Goal: Task Accomplishment & Management: Use online tool/utility

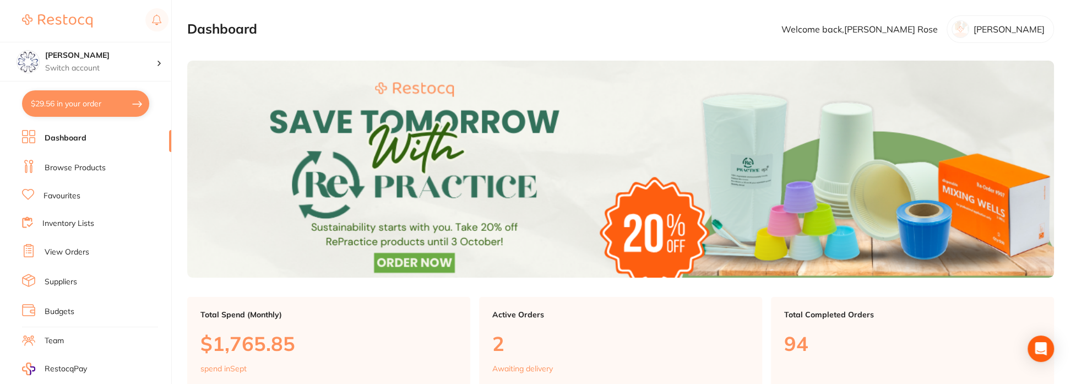
click at [55, 103] on button "$29.56 in your order" at bounding box center [85, 103] width 127 height 26
checkbox input "true"
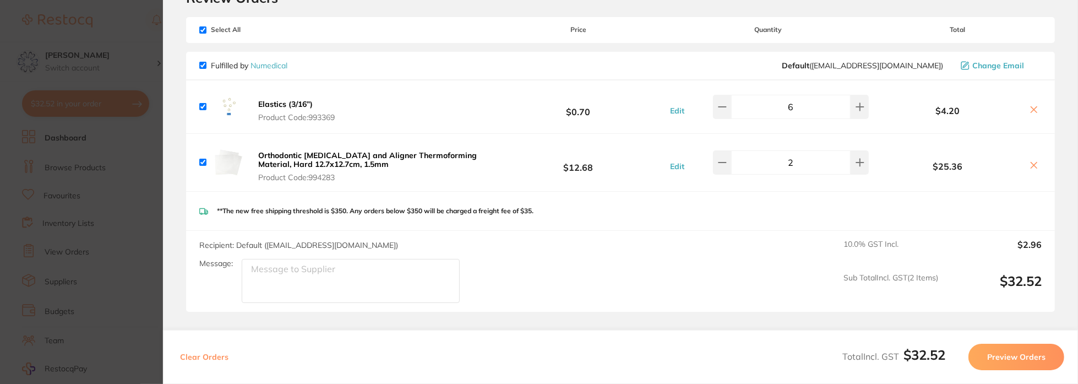
scroll to position [120, 0]
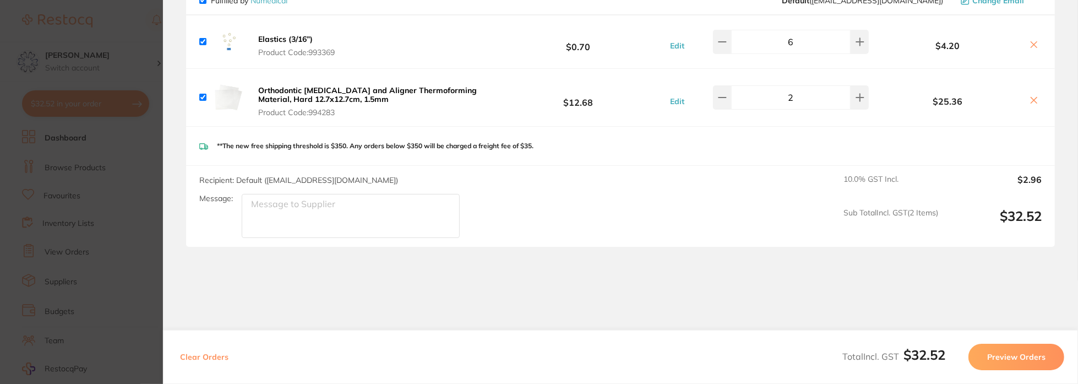
click at [1040, 358] on button "Preview Orders" at bounding box center [1017, 357] width 96 height 26
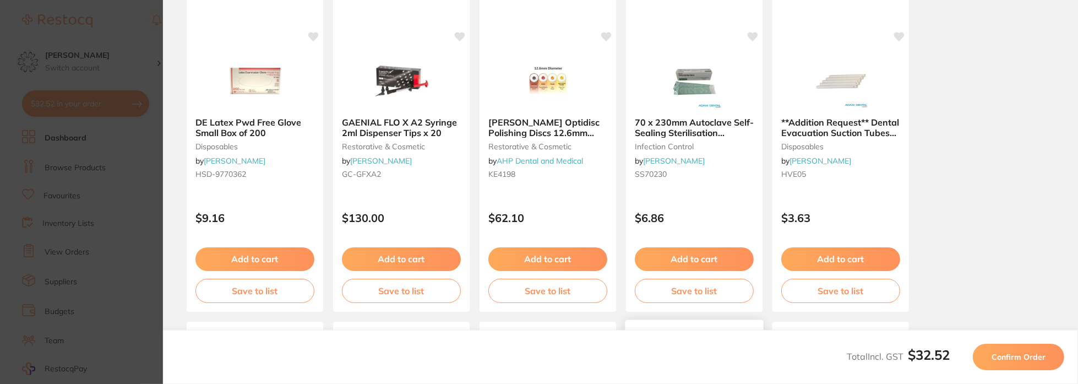
scroll to position [0, 0]
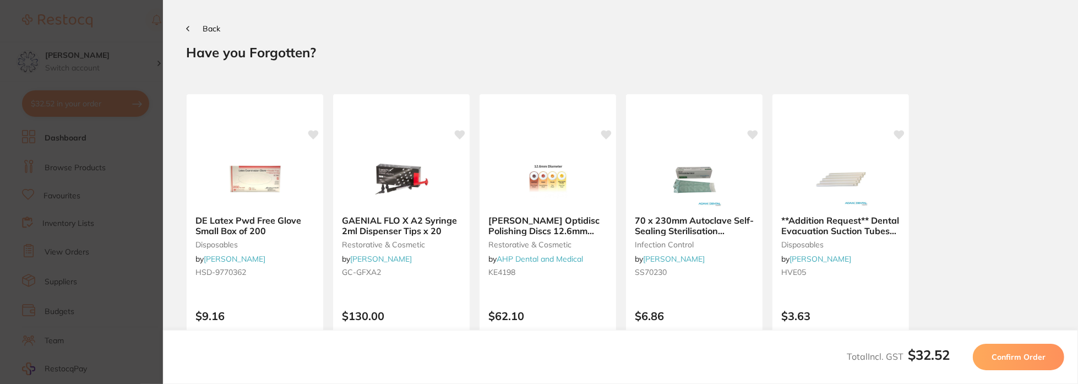
click at [194, 29] on button "Back" at bounding box center [203, 28] width 34 height 9
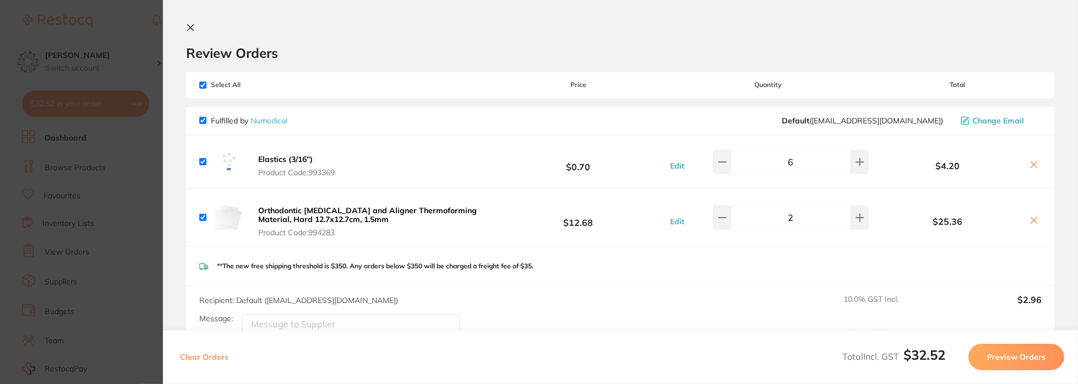
click at [1021, 357] on button "Preview Orders" at bounding box center [1017, 357] width 96 height 26
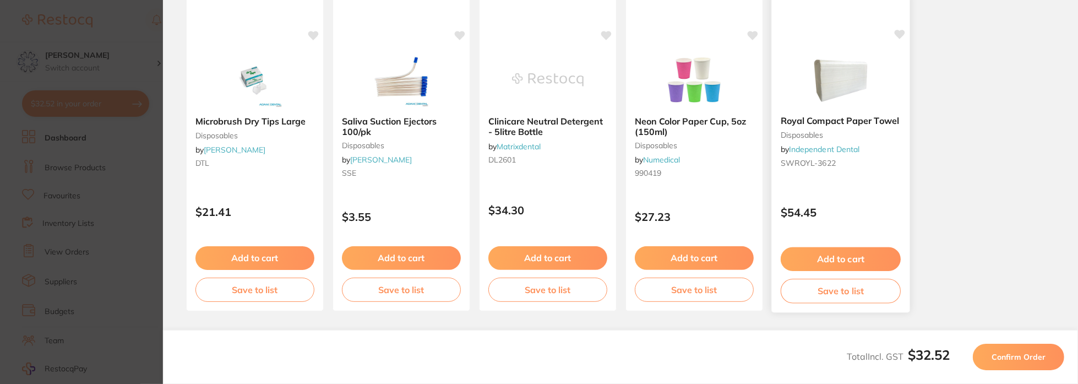
scroll to position [430, 0]
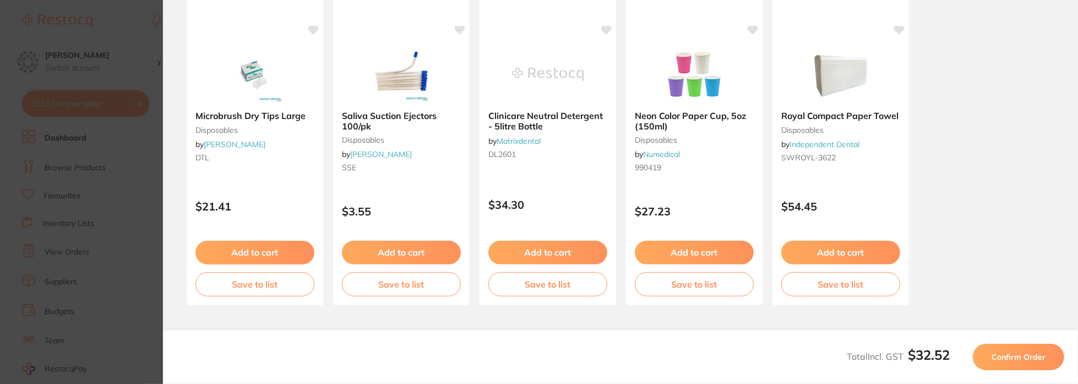
click at [1021, 353] on span "Confirm Order" at bounding box center [1019, 357] width 54 height 10
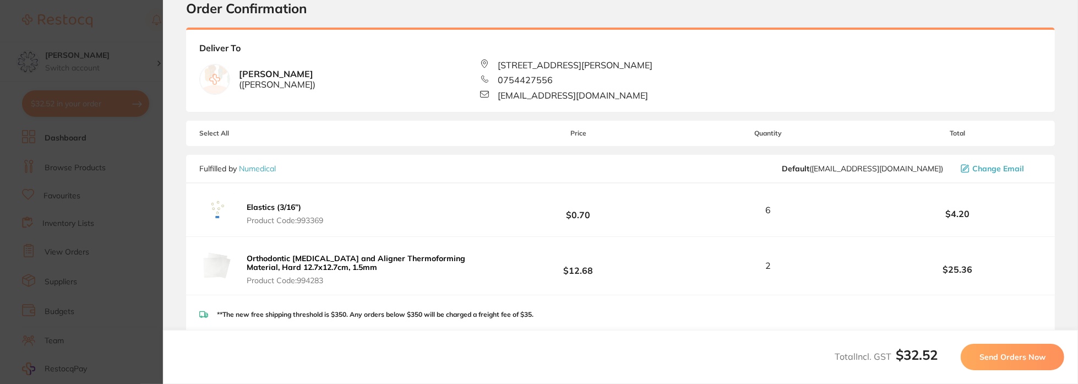
scroll to position [184, 0]
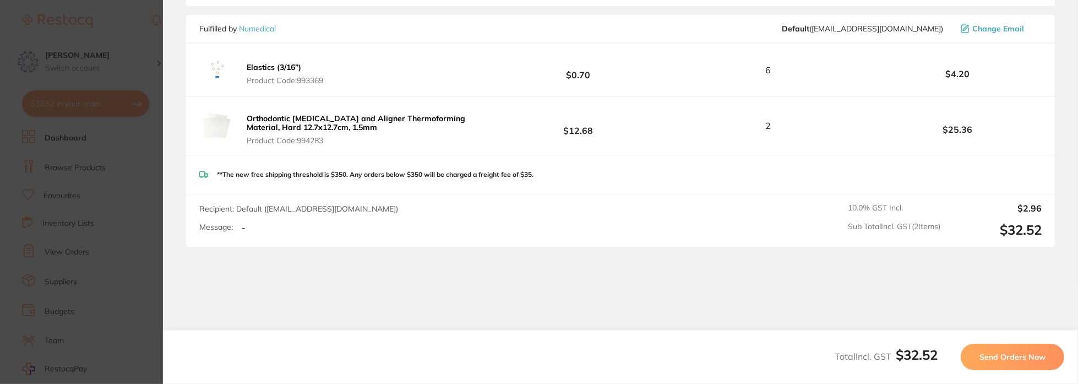
click at [1022, 358] on span "Send Orders Now" at bounding box center [1013, 357] width 66 height 10
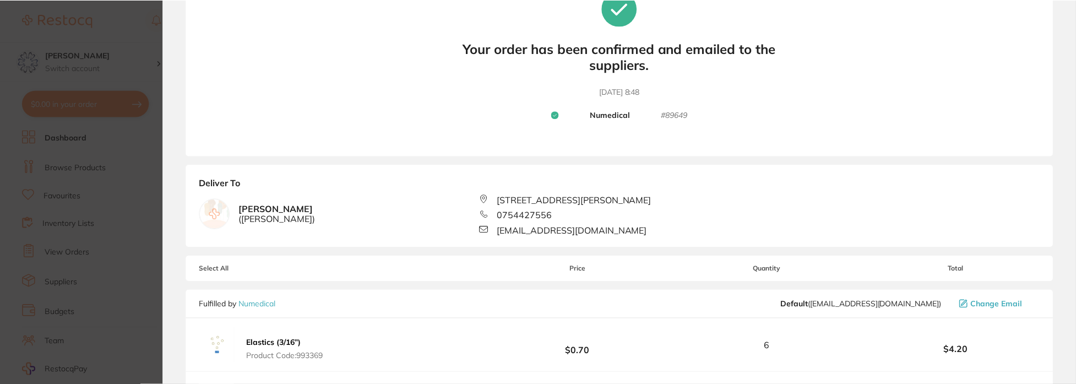
scroll to position [0, 0]
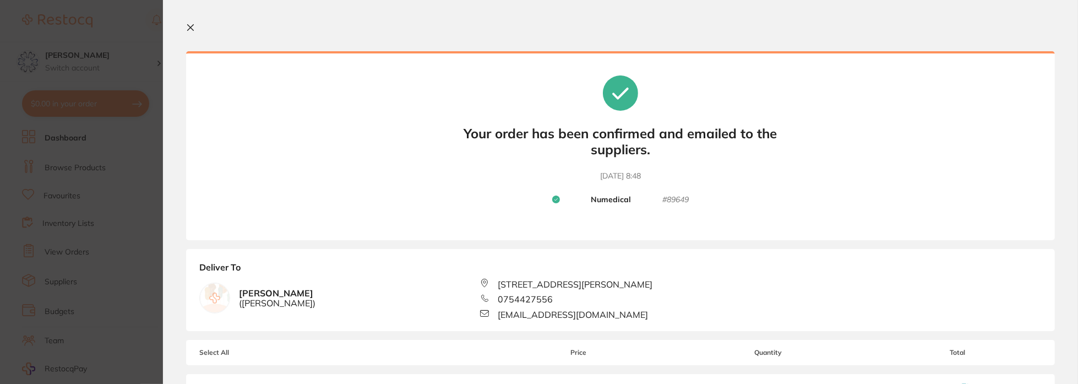
click at [186, 26] on icon at bounding box center [190, 27] width 9 height 9
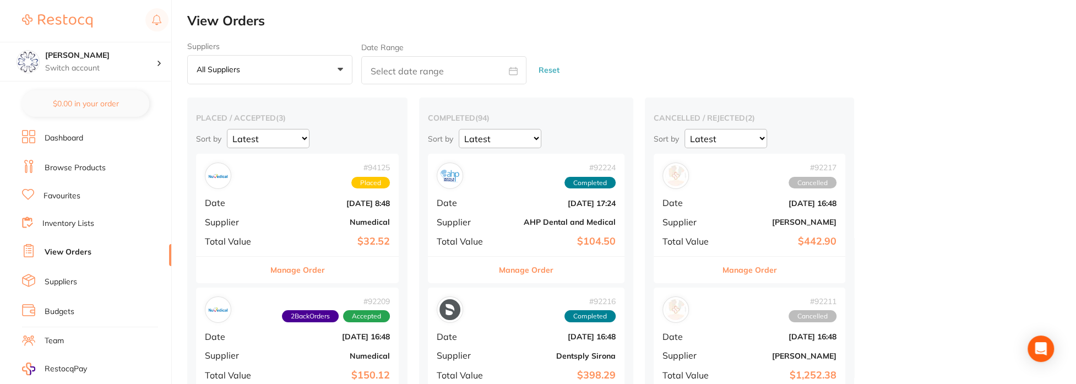
click at [81, 140] on link "Dashboard" at bounding box center [64, 138] width 39 height 11
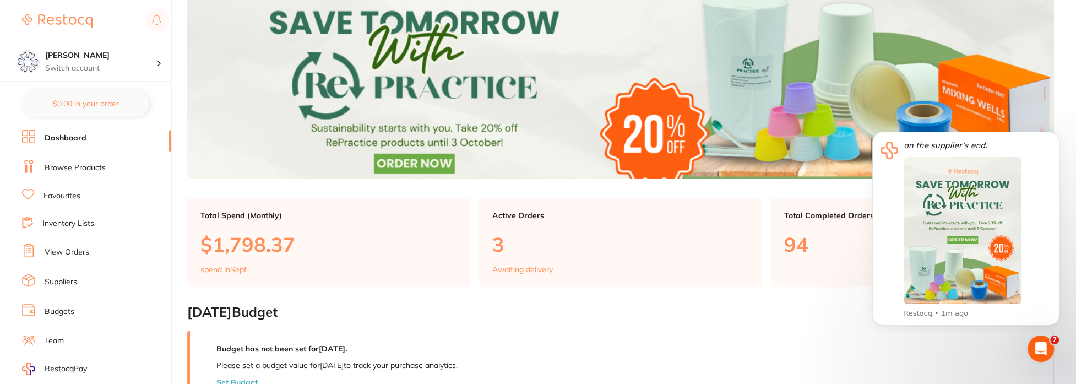
scroll to position [99, 0]
